Goal: Find specific page/section: Find specific page/section

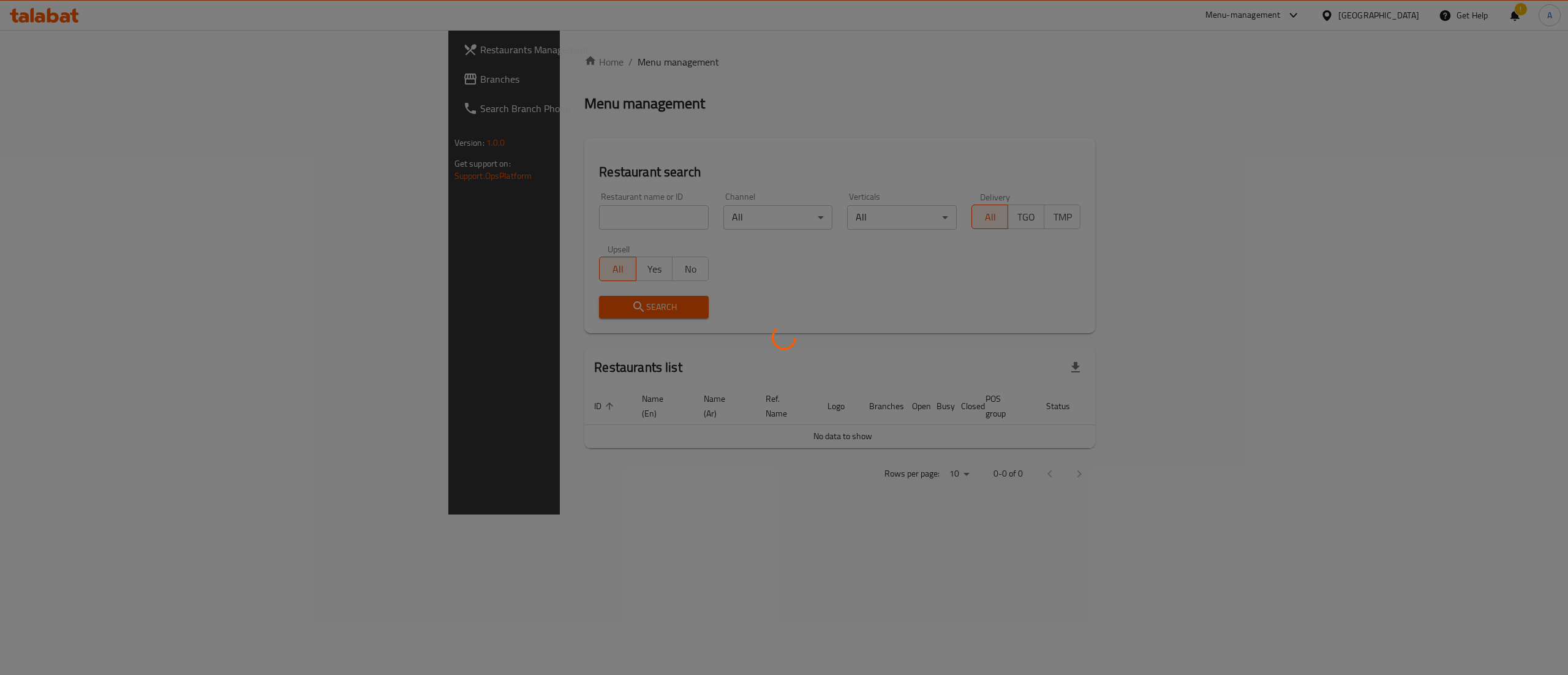
click at [550, 211] on div at bounding box center [784, 337] width 1568 height 675
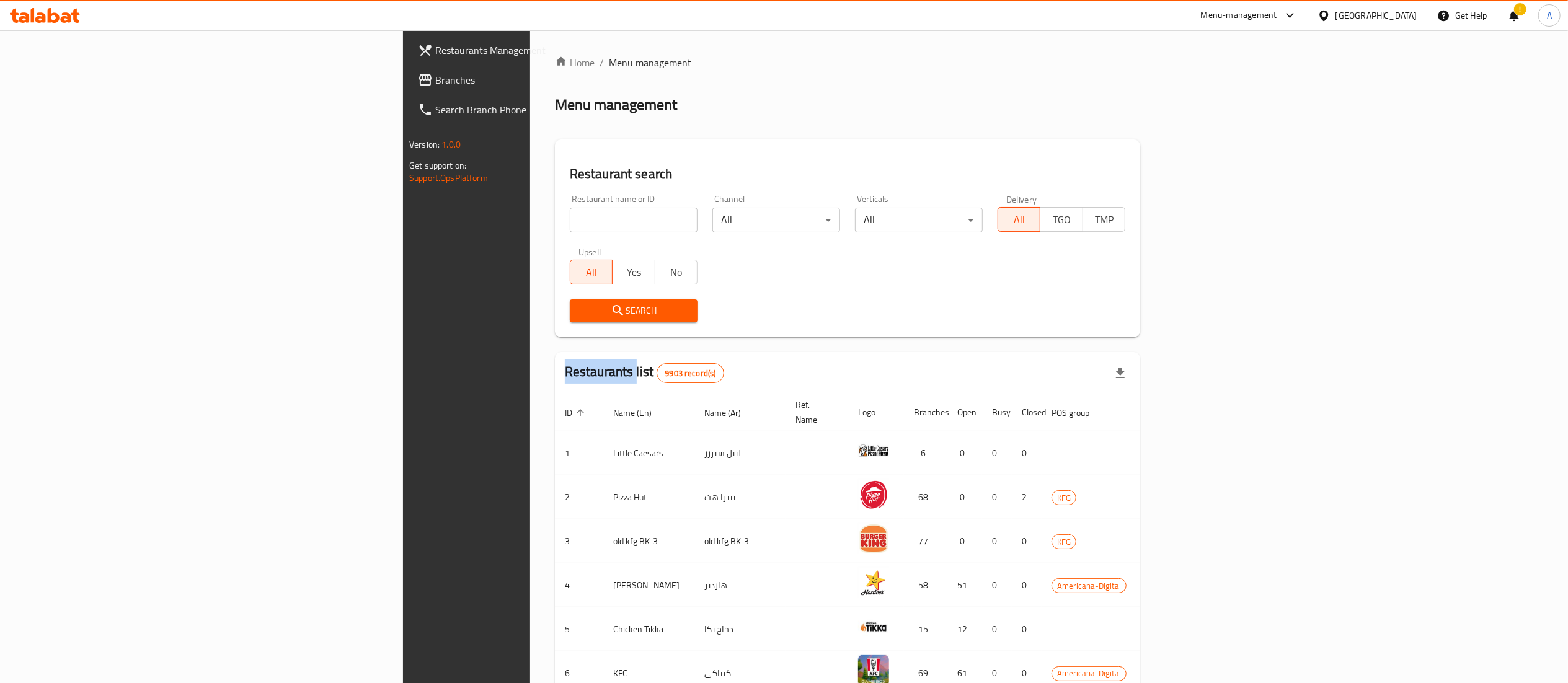
click at [556, 213] on div at bounding box center [784, 341] width 1568 height 683
click at [569, 213] on input "search" at bounding box center [633, 220] width 128 height 25
type input "[PERSON_NAME]"
click button "Search" at bounding box center [633, 311] width 128 height 23
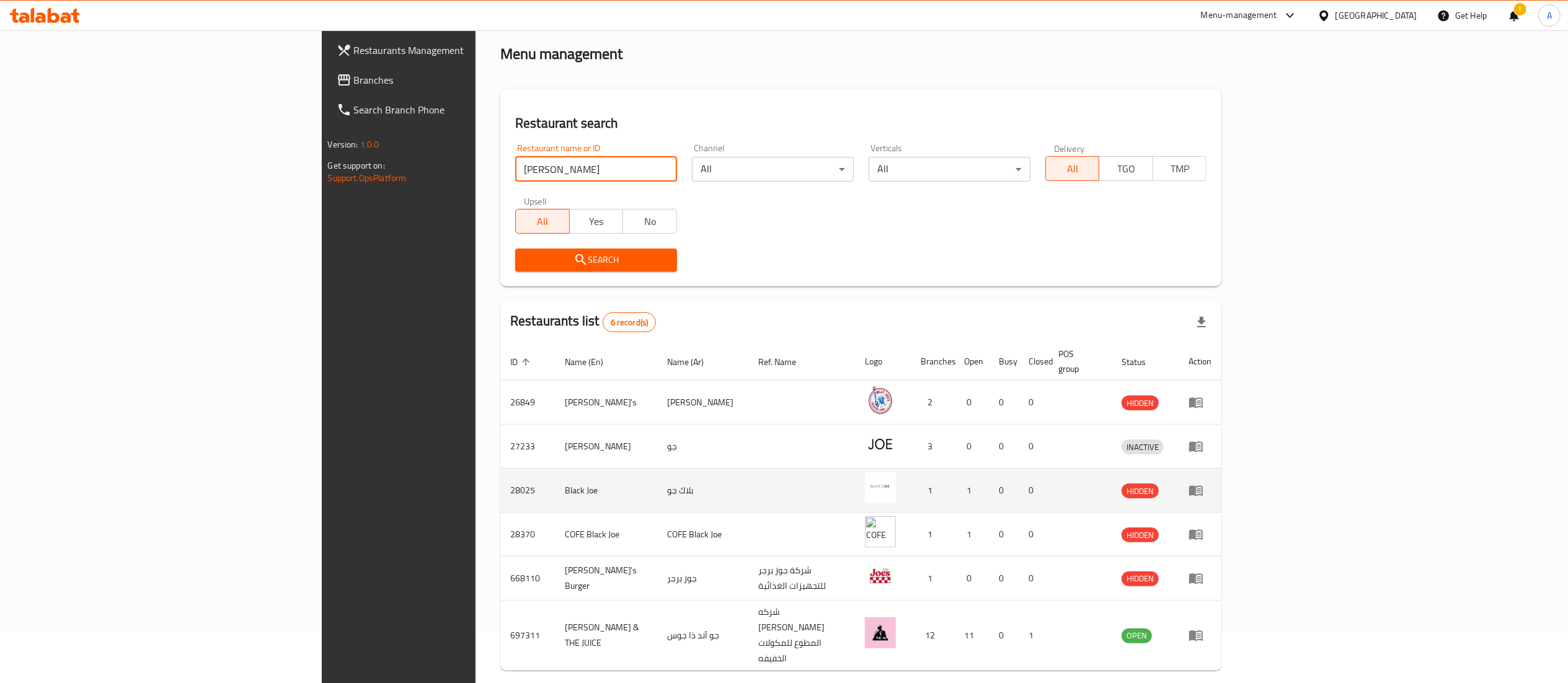
scroll to position [65, 0]
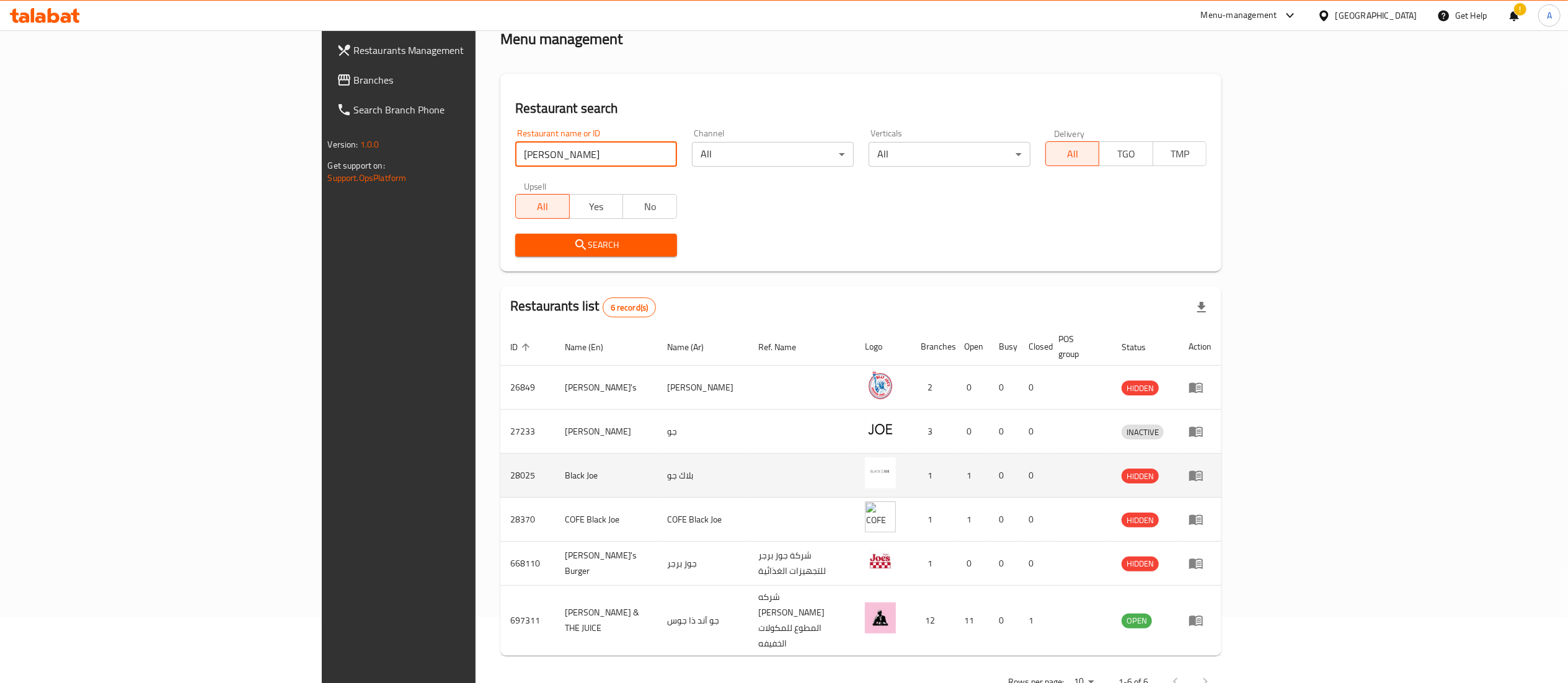
click at [848, 480] on td "enhanced table" at bounding box center [801, 475] width 106 height 44
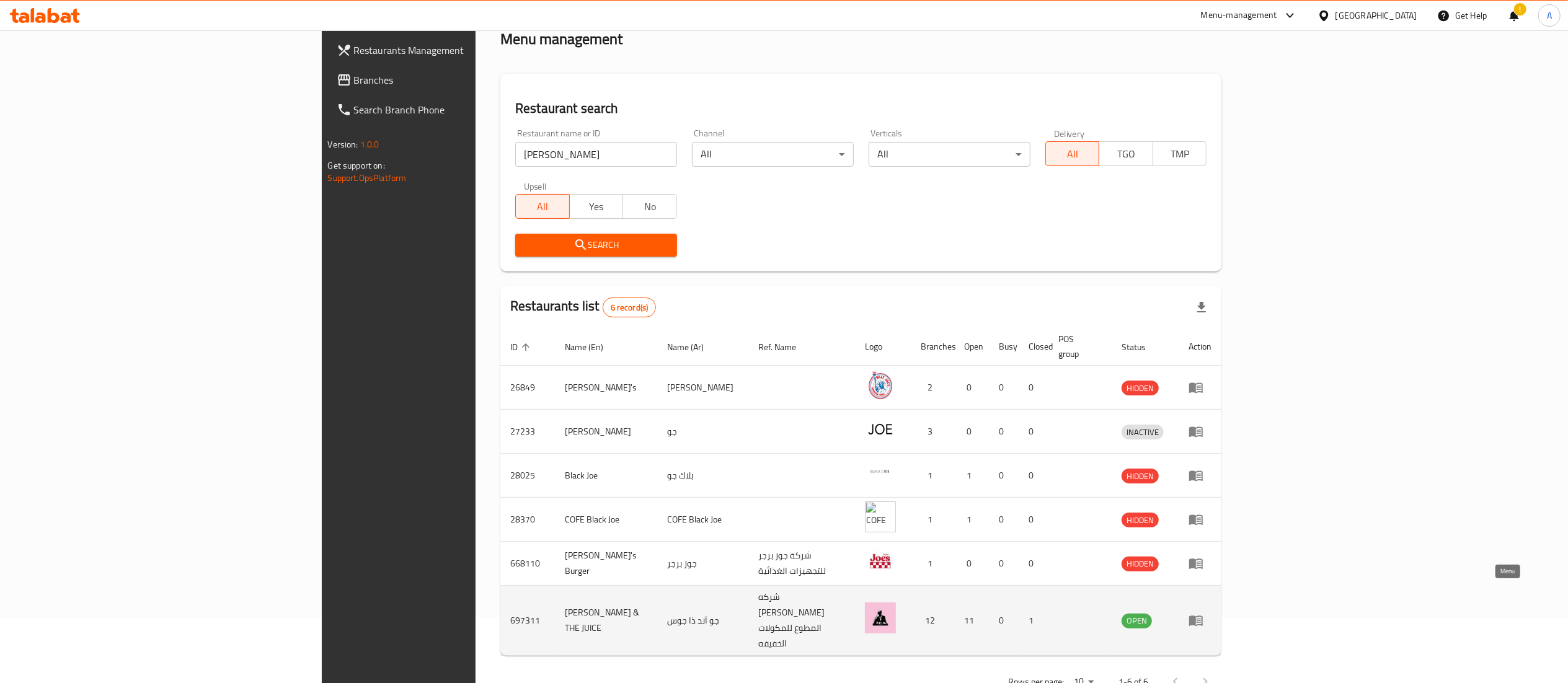
click at [1211, 613] on link "enhanced table" at bounding box center [1200, 620] width 23 height 15
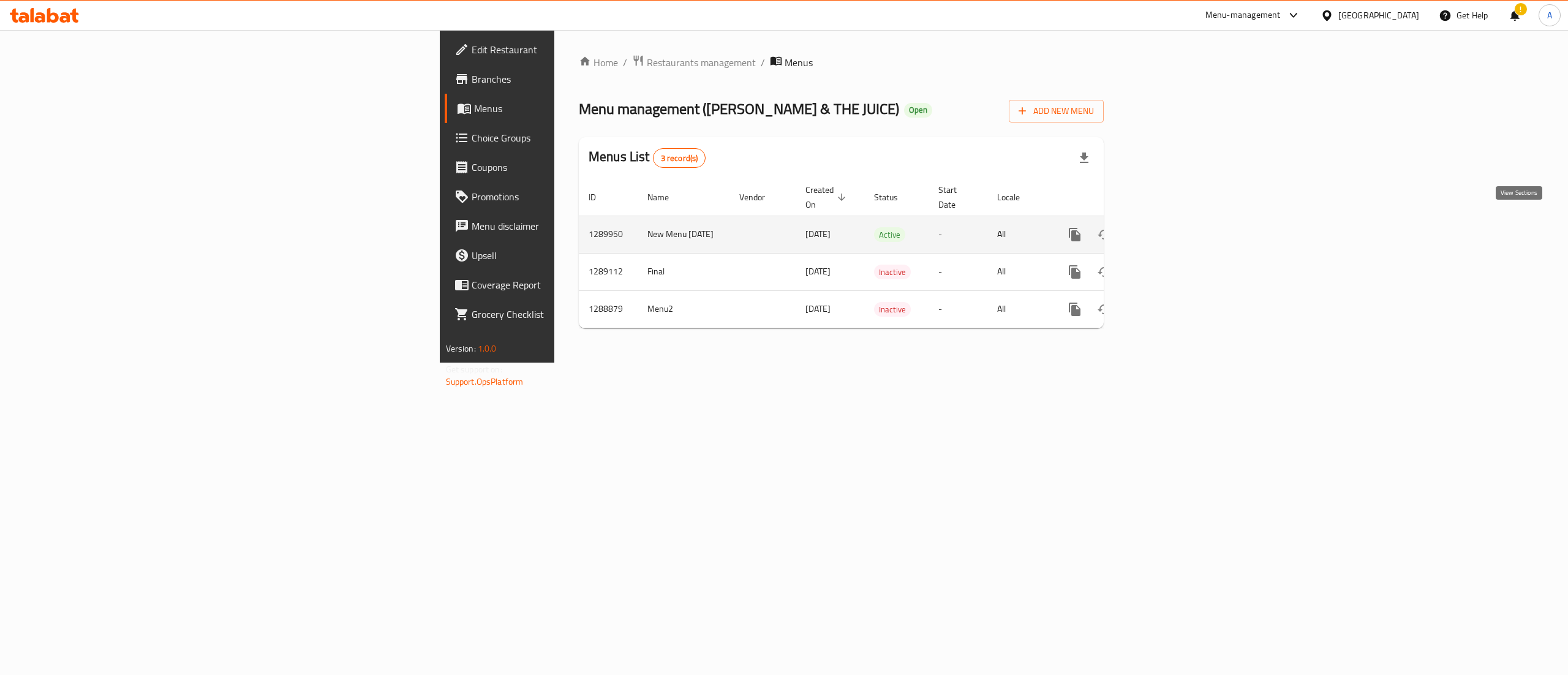
click at [1171, 227] on icon "enhanced table" at bounding box center [1162, 234] width 14 height 14
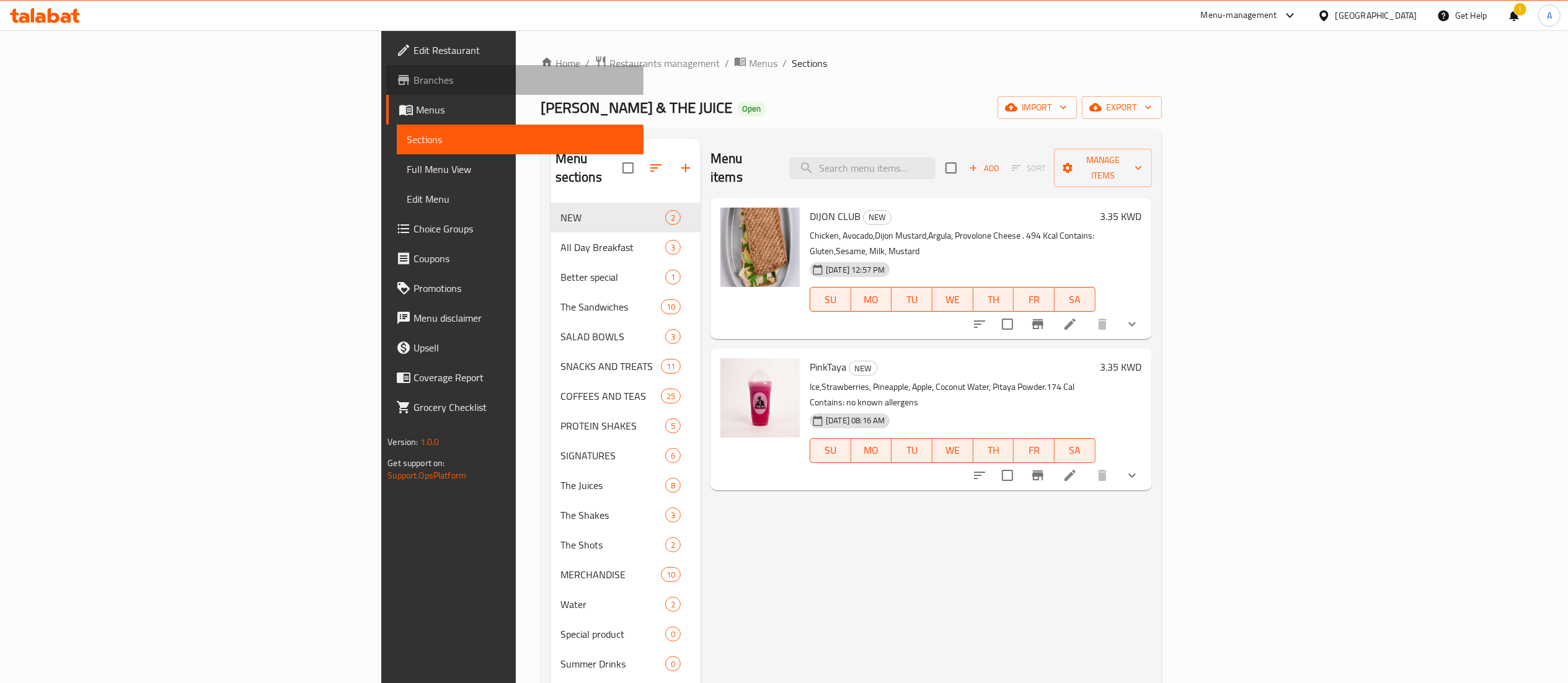
click at [386, 89] on link "Branches" at bounding box center [514, 79] width 257 height 30
